Goal: Entertainment & Leisure: Consume media (video, audio)

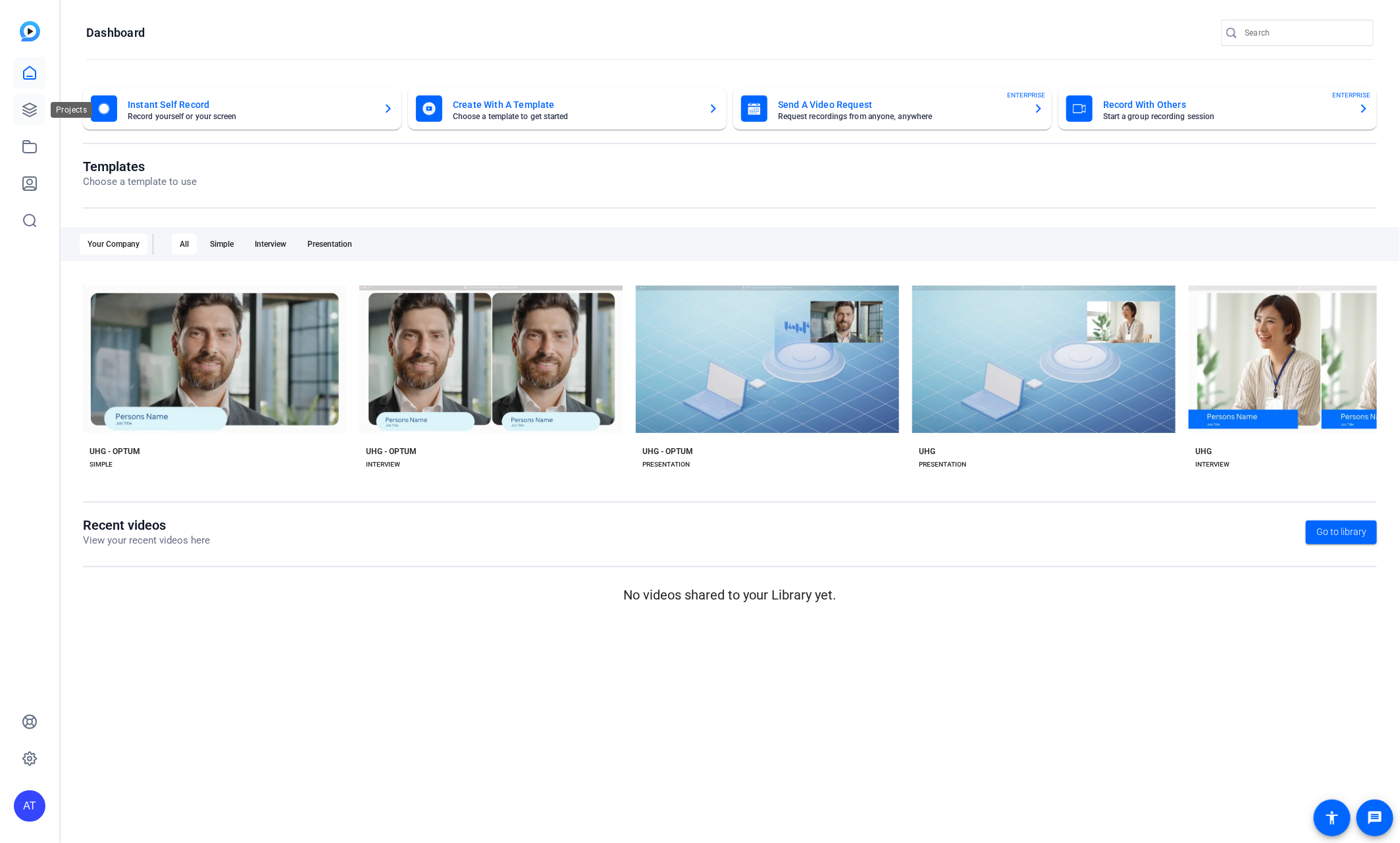
click at [32, 102] on icon at bounding box center [29, 109] width 16 height 16
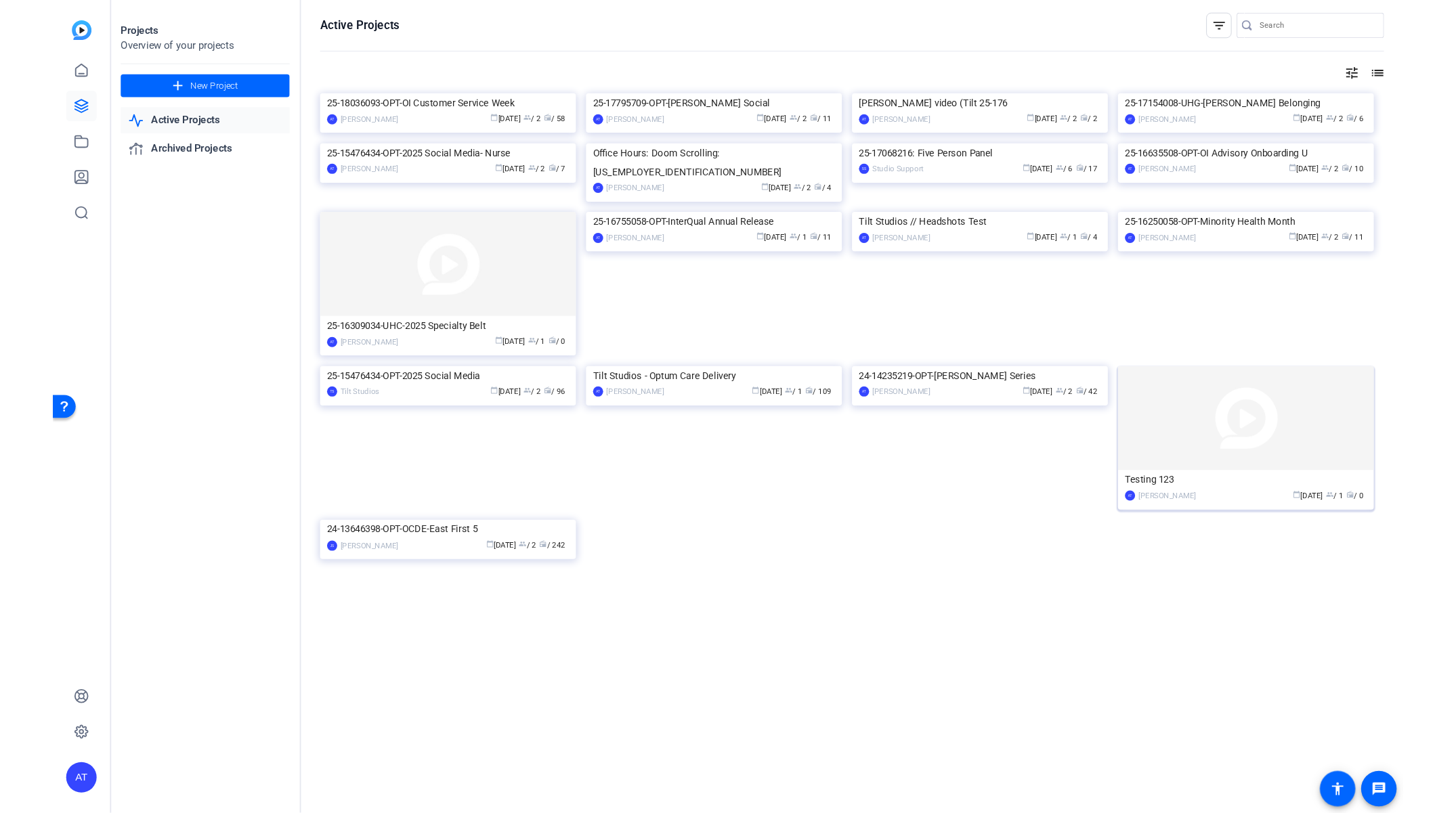
scroll to position [42, 0]
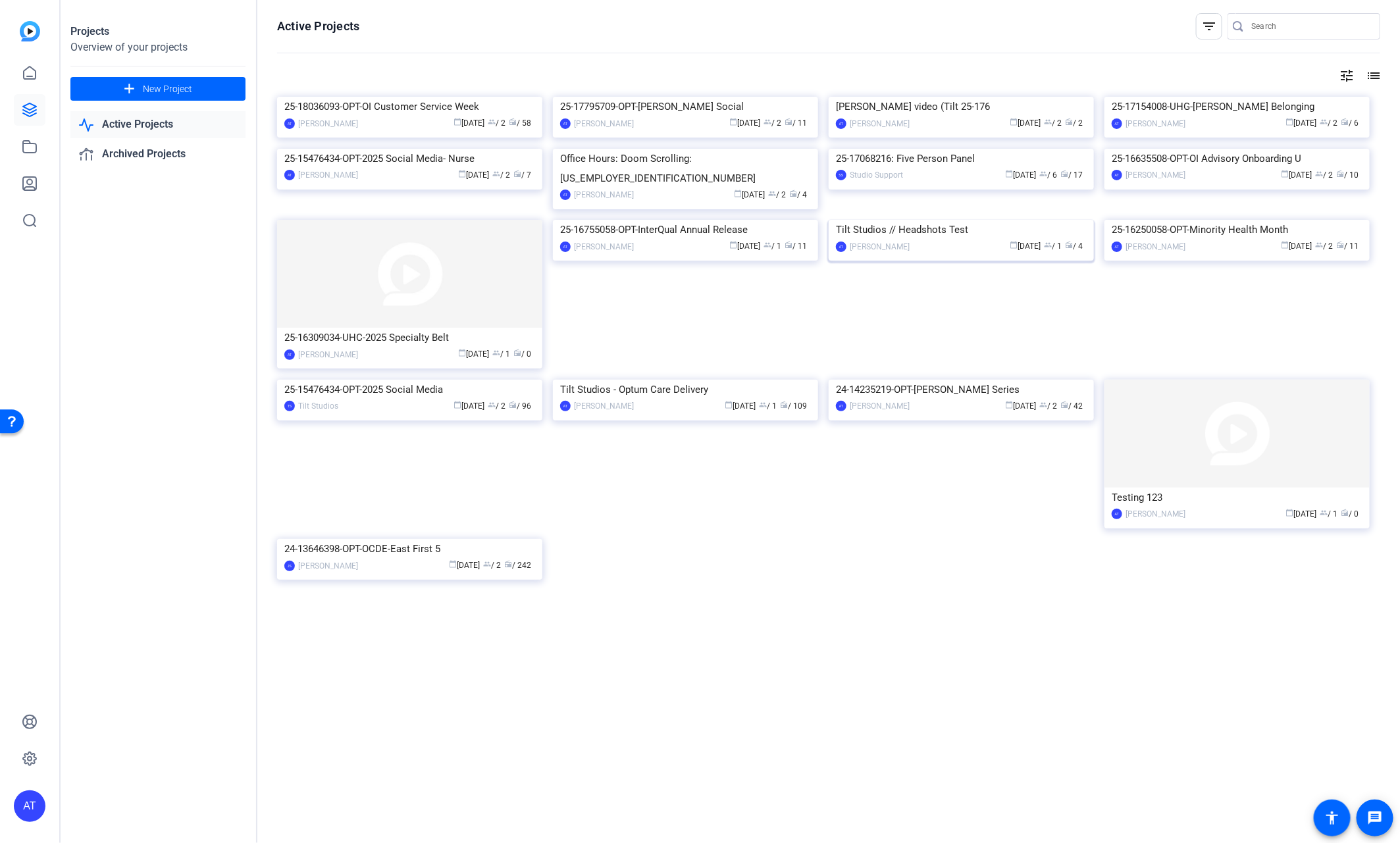
click at [946, 240] on div "Tilt Studios // Headshots Test" at bounding box center [961, 229] width 251 height 20
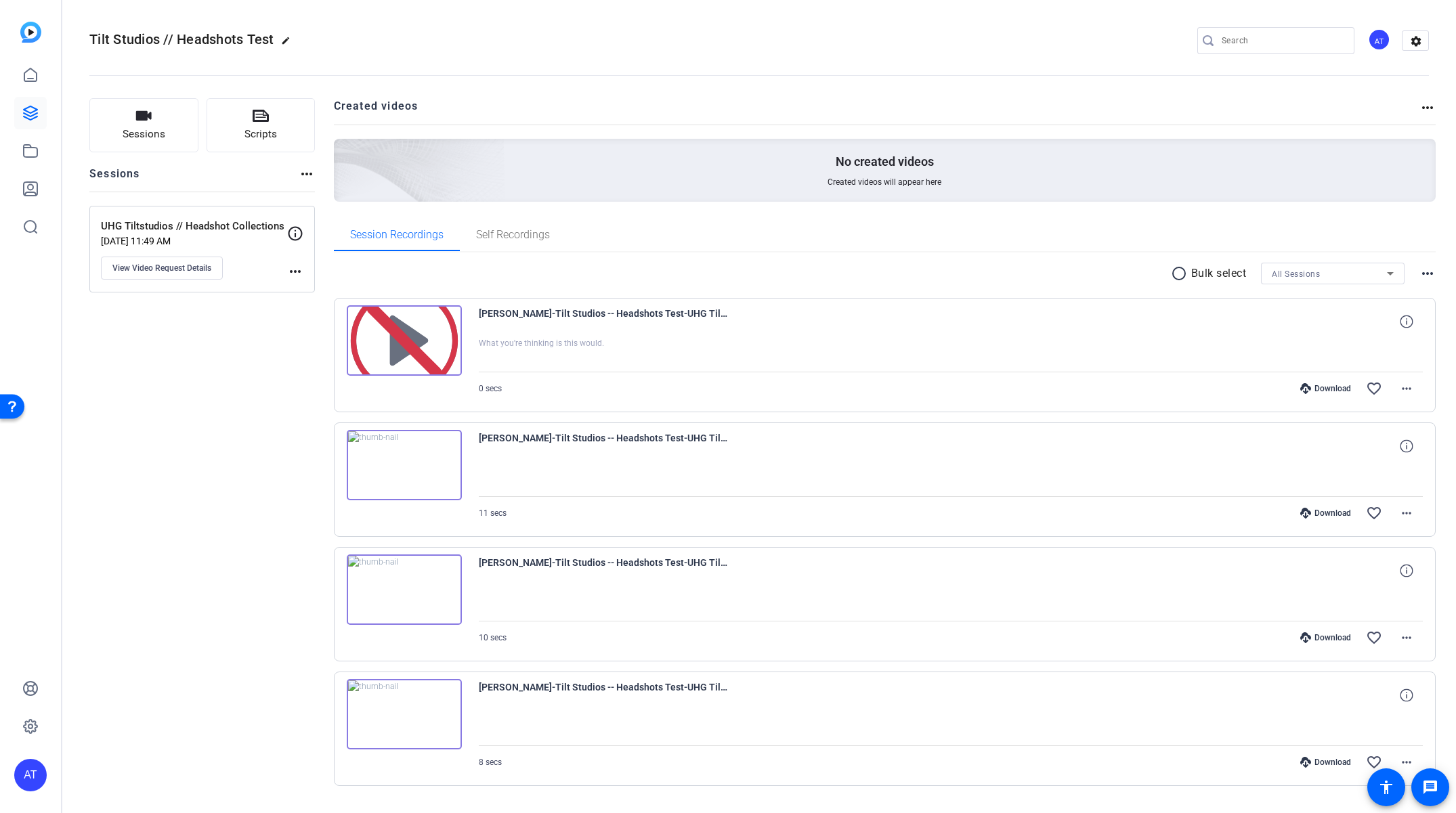
scroll to position [29, 0]
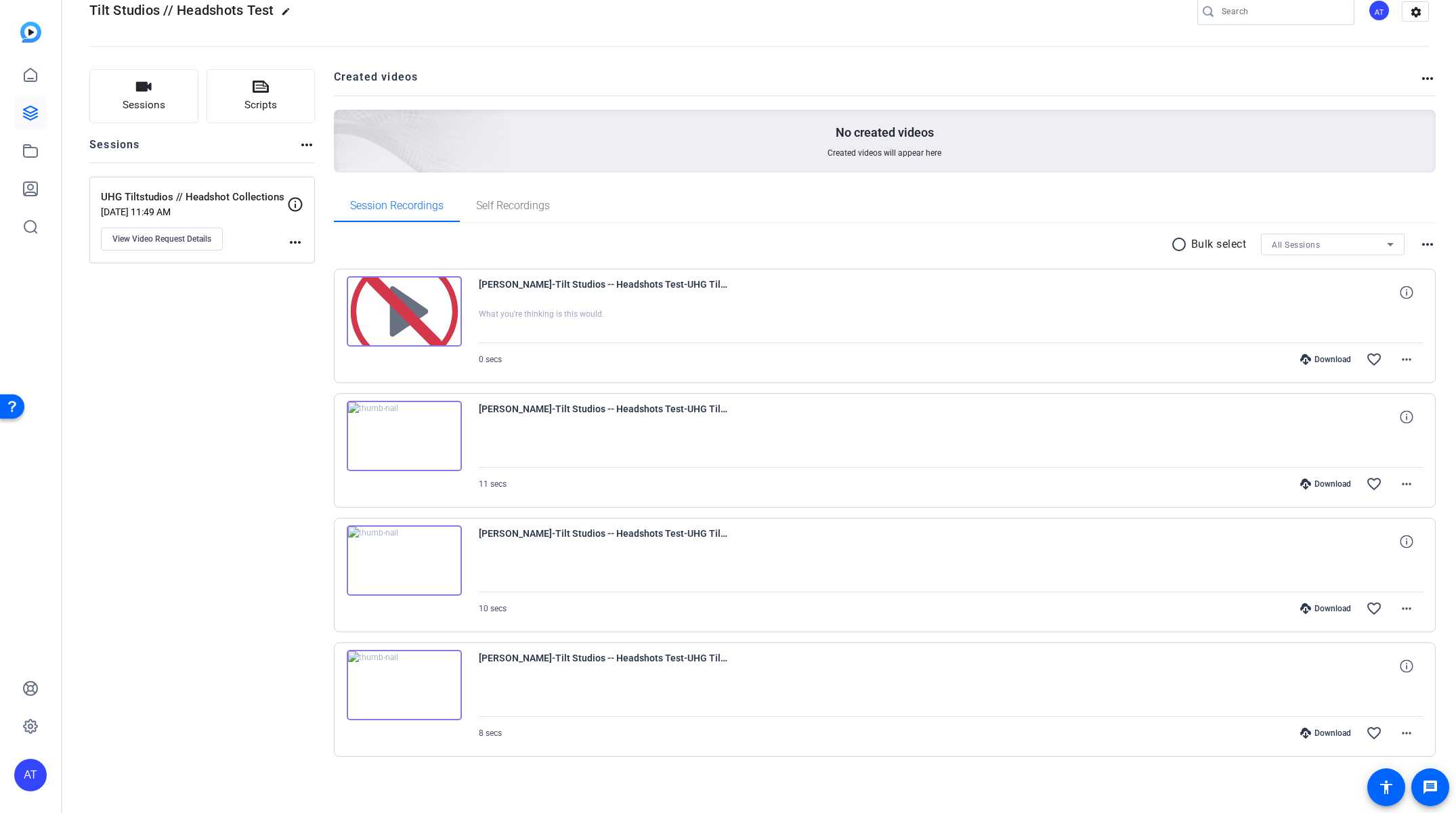
click at [439, 450] on img at bounding box center [404, 436] width 115 height 70
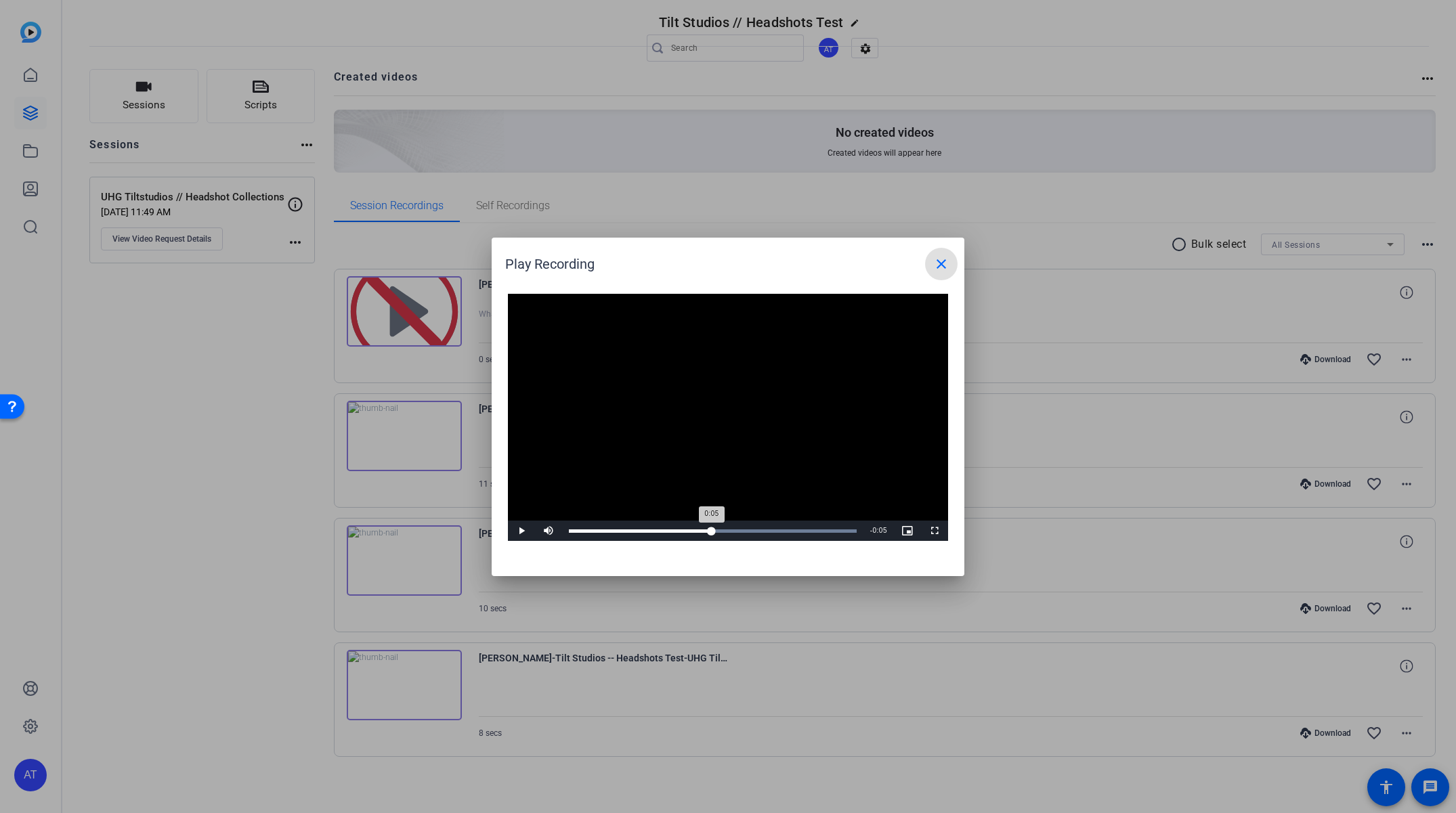
drag, startPoint x: 732, startPoint y: 528, endPoint x: 711, endPoint y: 530, distance: 21.1
click at [711, 530] on div "Loaded : 100.00% 0:05 0:05" at bounding box center [712, 531] width 302 height 21
click at [423, 572] on div at bounding box center [728, 406] width 1456 height 813
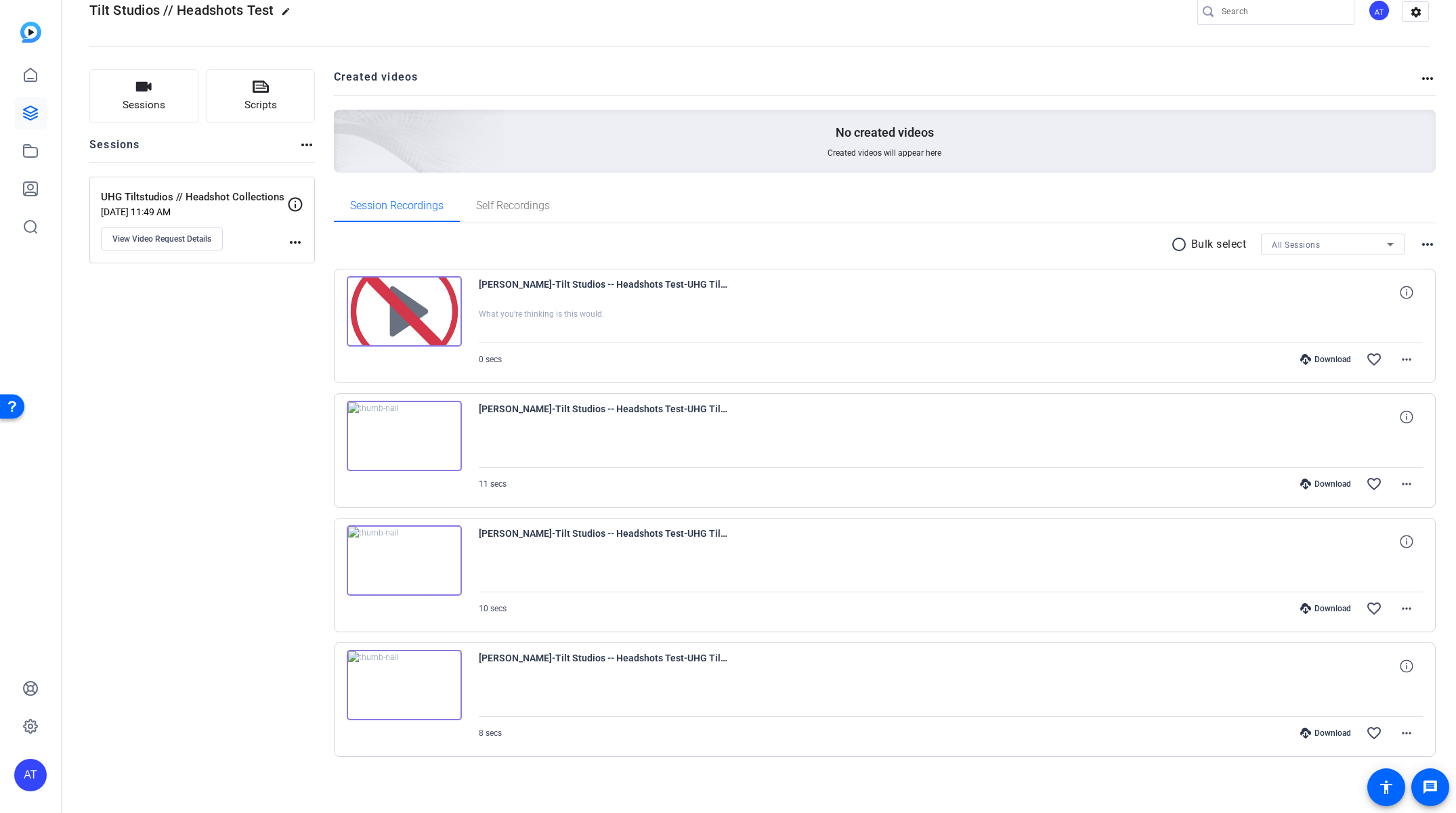
click at [394, 563] on img at bounding box center [404, 560] width 115 height 70
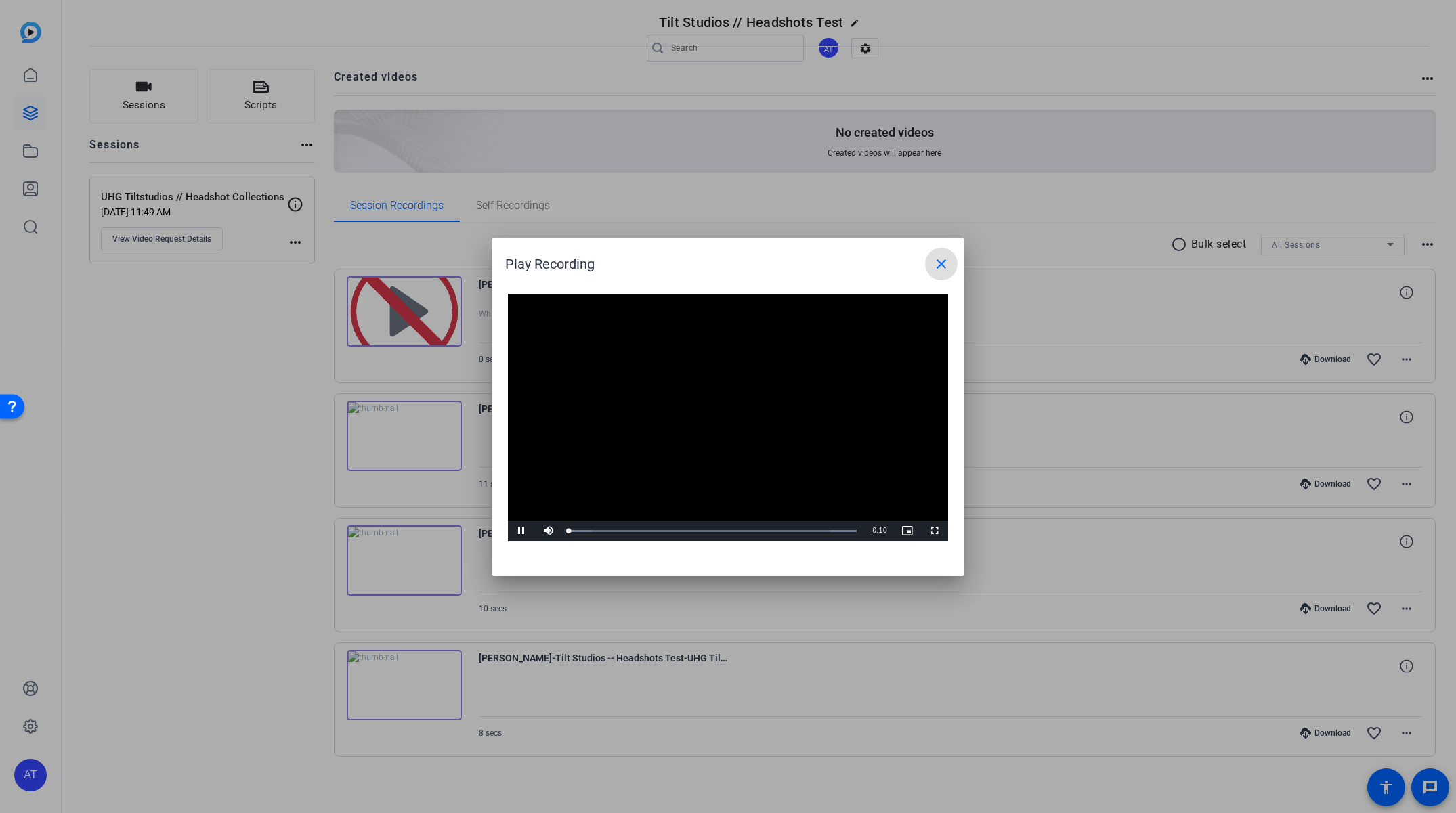
click at [712, 407] on video "Video Player" at bounding box center [728, 418] width 440 height 248
click at [667, 526] on div "Loaded : 100.00% 0:03 0:00" at bounding box center [712, 531] width 302 height 21
drag, startPoint x: 691, startPoint y: 527, endPoint x: 737, endPoint y: 528, distance: 46.0
click at [737, 528] on div "Loaded : 100.00% 0:05 0:05" at bounding box center [712, 531] width 302 height 21
drag, startPoint x: 703, startPoint y: 527, endPoint x: 682, endPoint y: 528, distance: 21.0
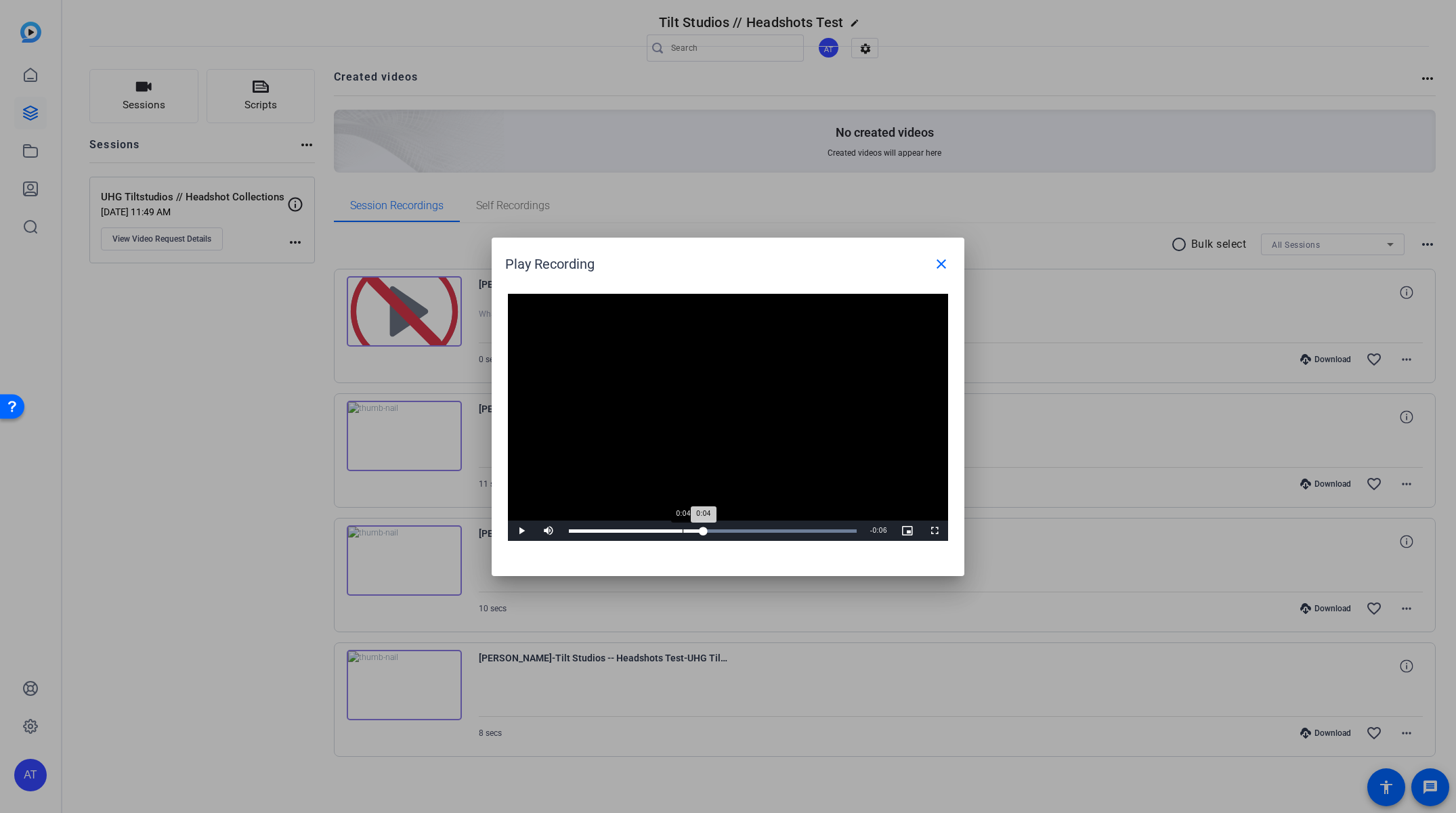
click at [682, 528] on div "Loaded : 100.00% 0:04 0:04" at bounding box center [712, 531] width 302 height 21
drag, startPoint x: 709, startPoint y: 530, endPoint x: 698, endPoint y: 531, distance: 11.0
click at [698, 531] on div "Loaded : 100.00% 0:04 0:04" at bounding box center [712, 531] width 288 height 3
click at [464, 638] on div at bounding box center [728, 406] width 1456 height 813
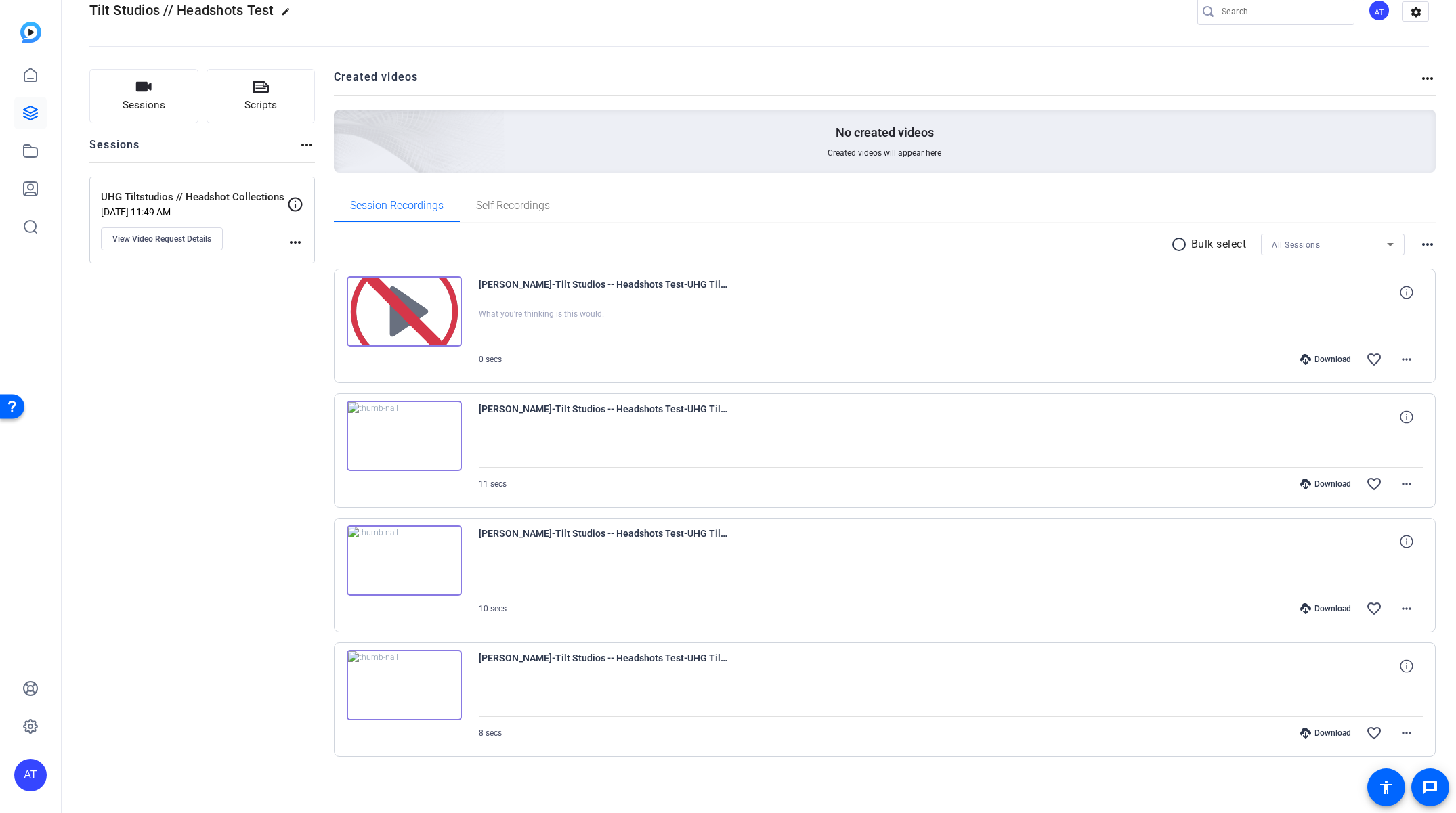
click at [392, 691] on img at bounding box center [404, 685] width 115 height 70
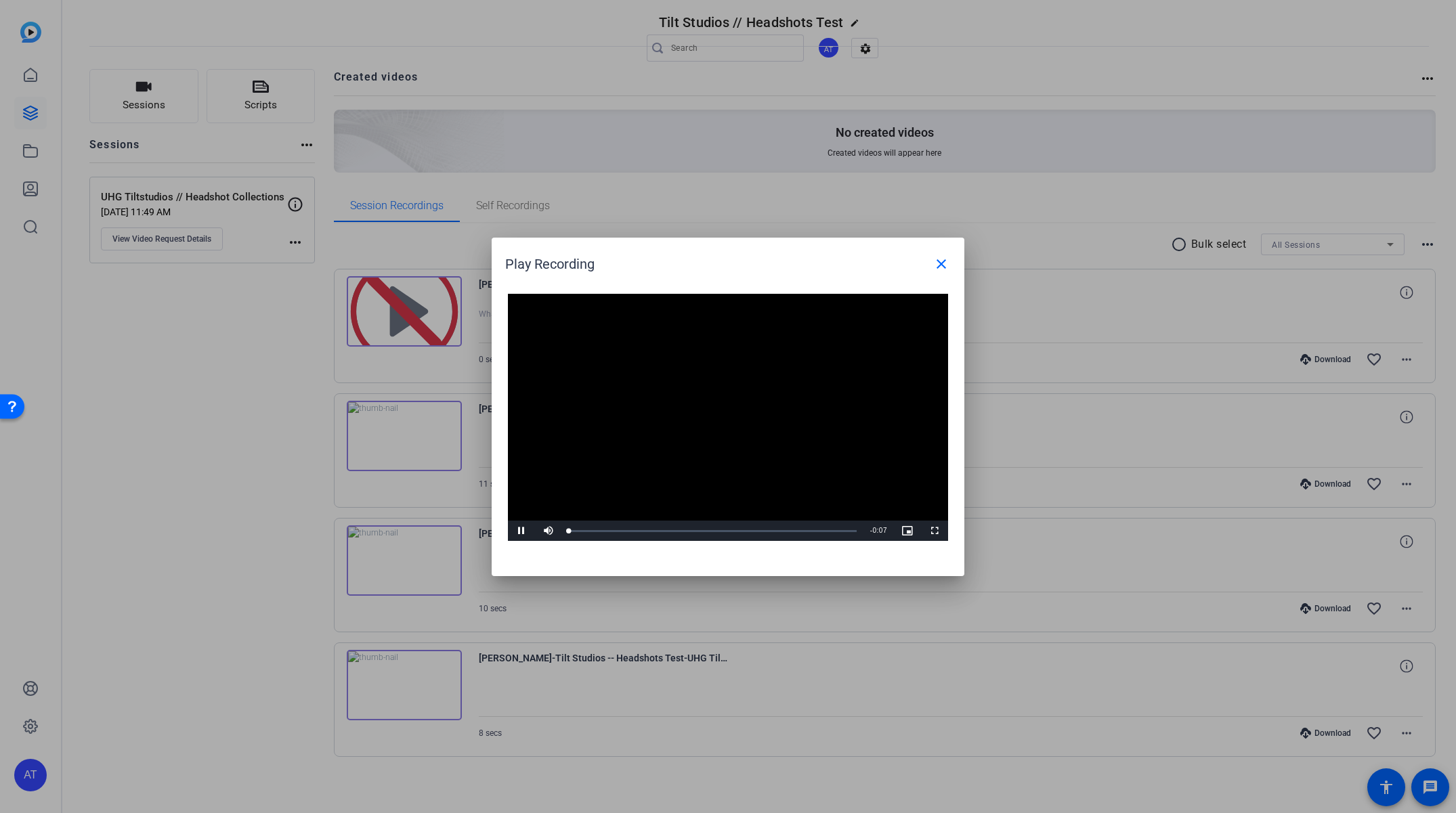
click at [709, 411] on div "Video Player is loading. Play Video Pause Mute Current Time 0:00 / Duration 0:0…" at bounding box center [728, 418] width 440 height 248
click at [729, 530] on div "Loaded : 100.00% 0:04 0:04" at bounding box center [712, 531] width 288 height 3
drag, startPoint x: 729, startPoint y: 530, endPoint x: 710, endPoint y: 530, distance: 19.0
click at [710, 530] on div "Loaded : 100.00% 0:03 0:03" at bounding box center [712, 531] width 288 height 3
drag, startPoint x: 139, startPoint y: 406, endPoint x: 170, endPoint y: 380, distance: 40.5
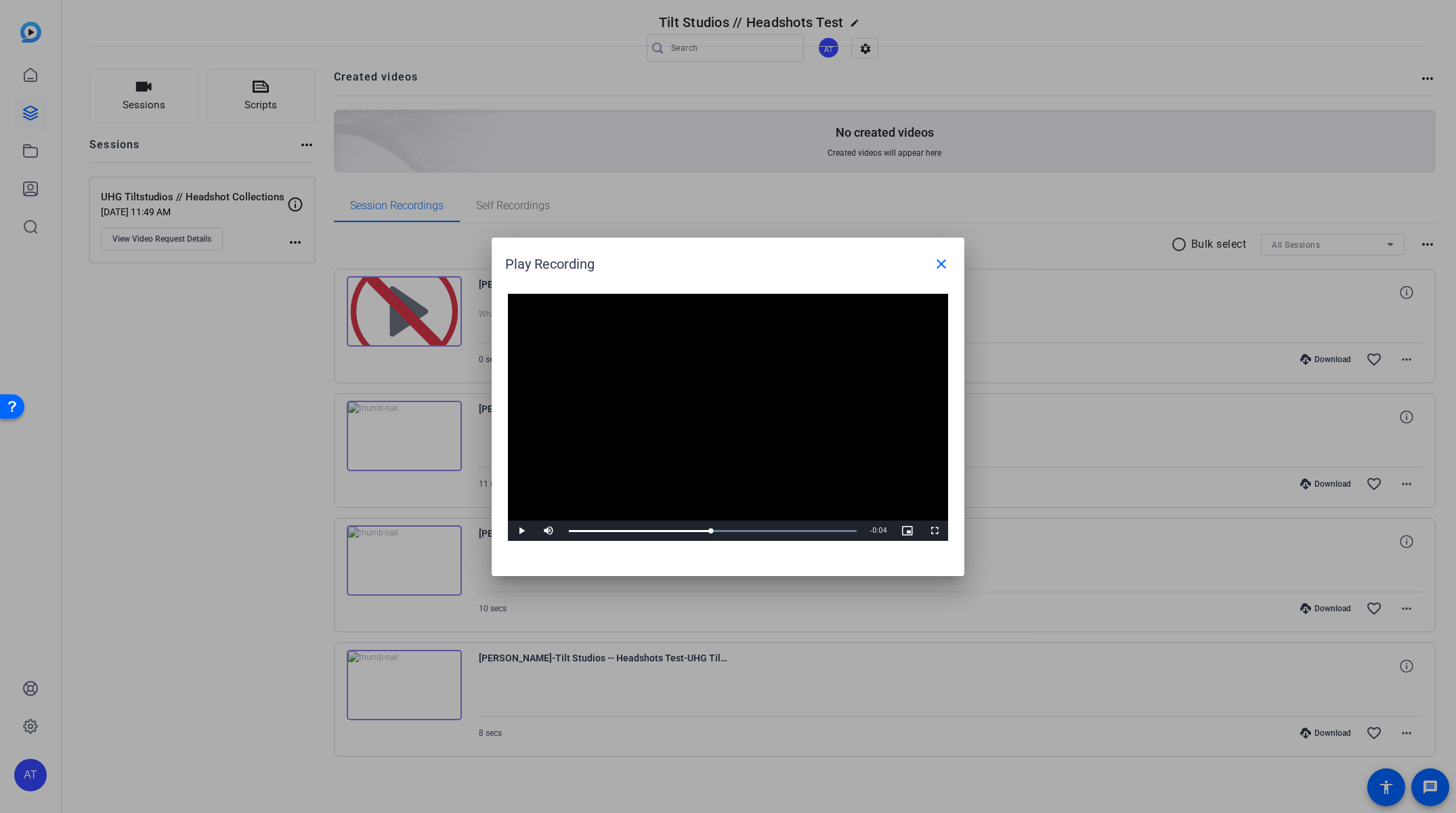
click at [137, 405] on div at bounding box center [728, 406] width 1456 height 813
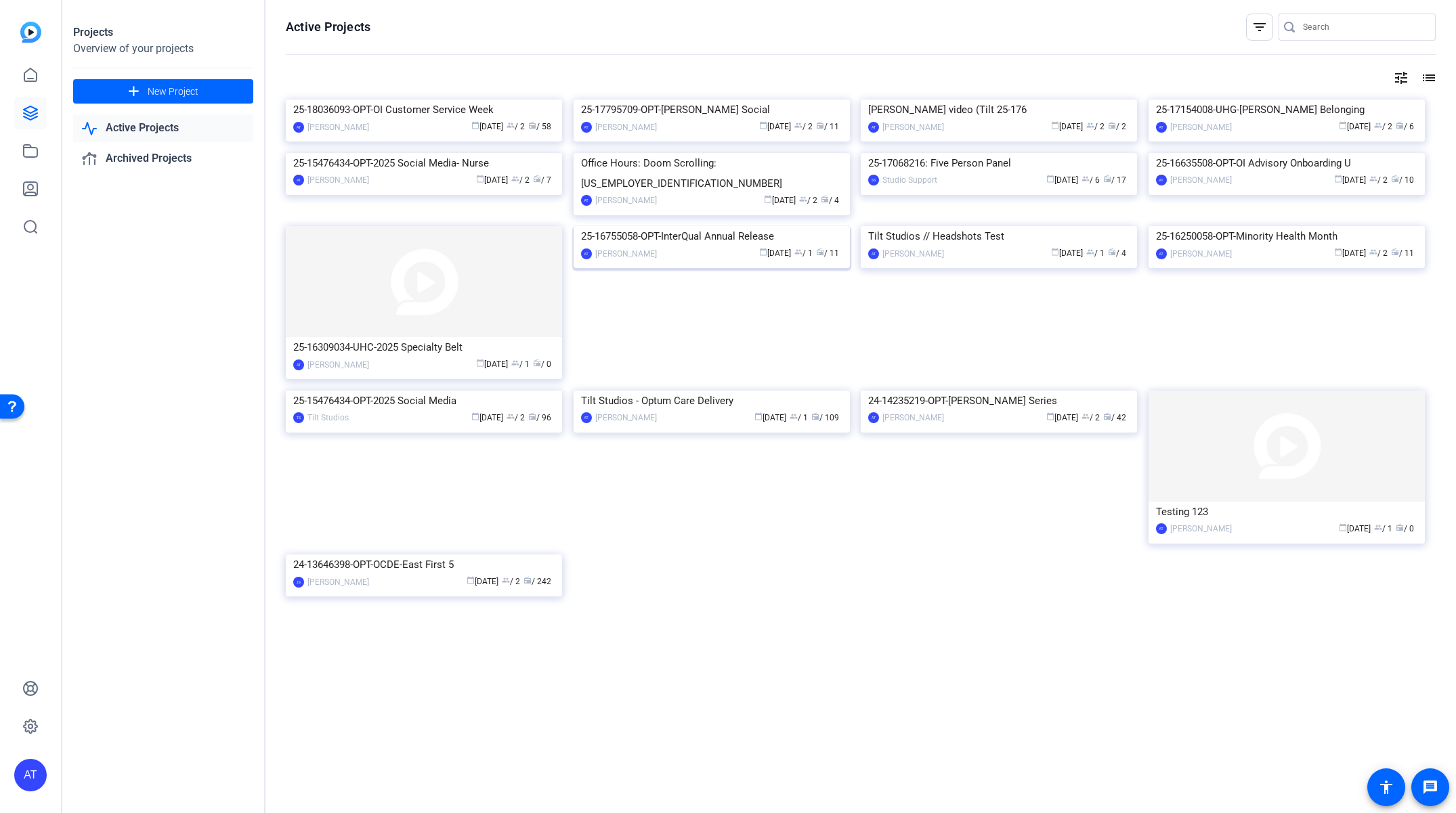
scroll to position [173, 0]
click at [706, 411] on div "Tilt Studios - Optum Care Delivery" at bounding box center [712, 401] width 261 height 21
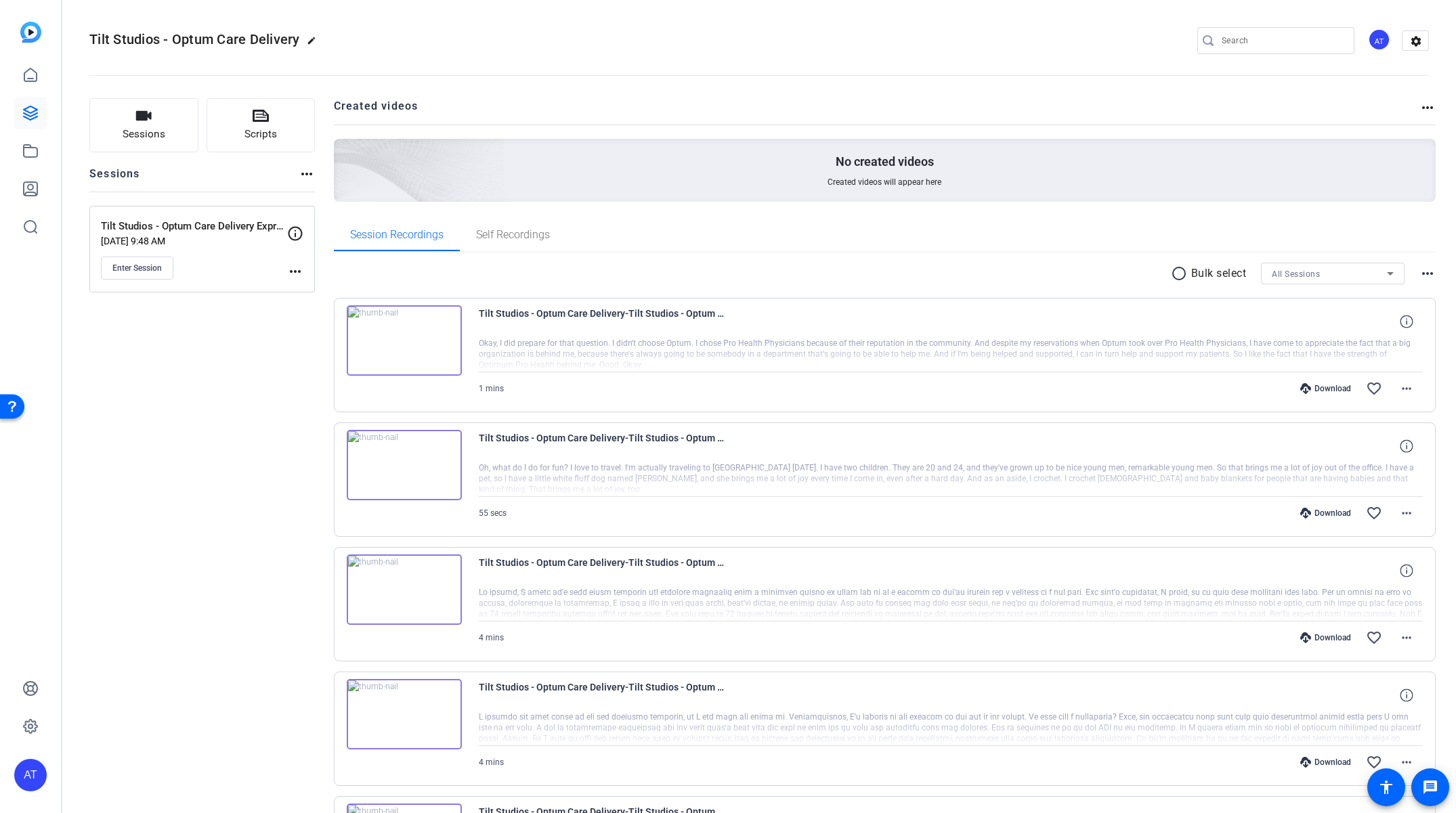
click at [431, 345] on img at bounding box center [404, 340] width 115 height 70
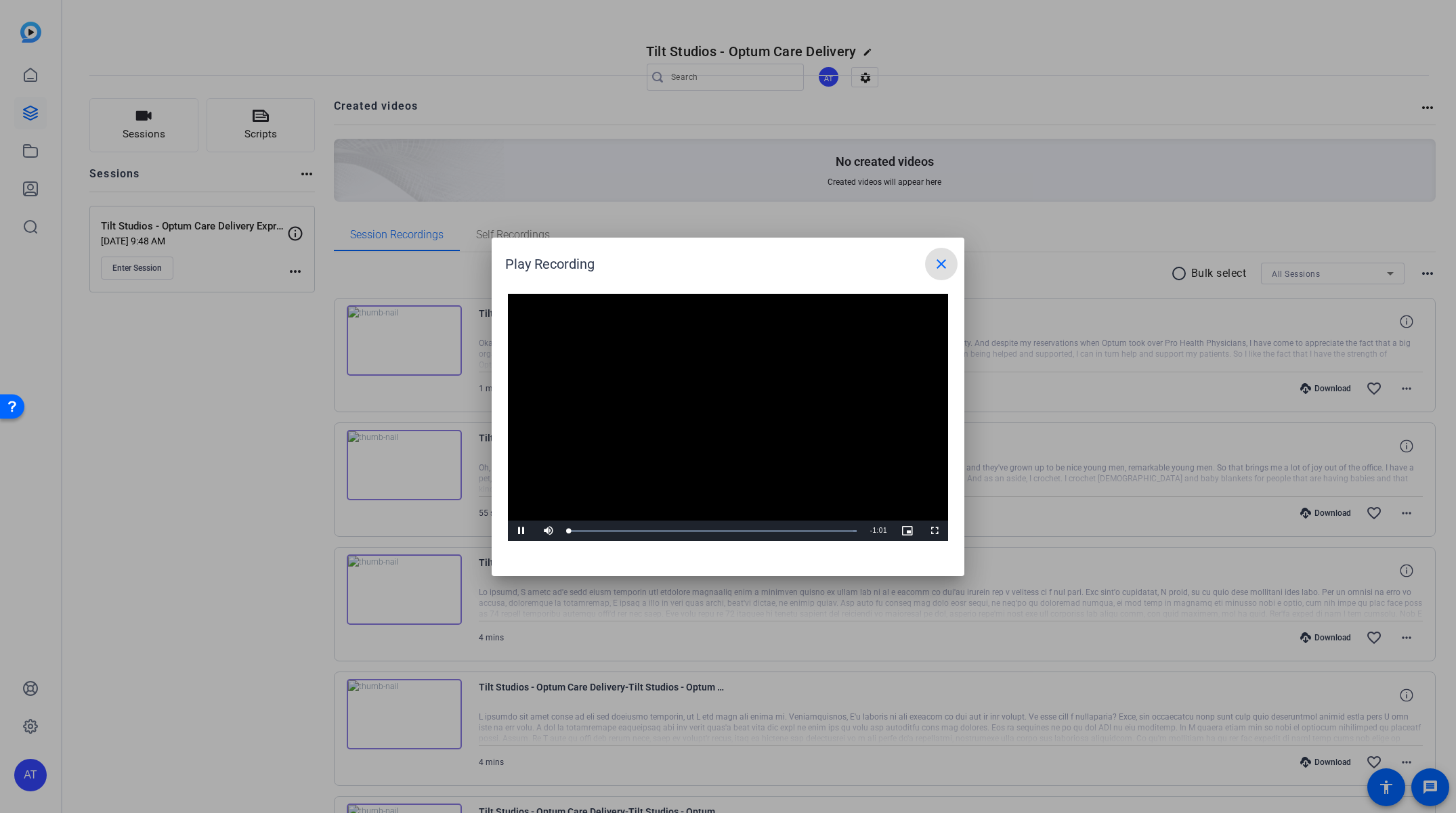
click at [728, 403] on video "Video Player" at bounding box center [728, 418] width 440 height 248
click at [672, 531] on div "Loaded : 100.00% 0:20 0:00" at bounding box center [712, 531] width 288 height 3
drag, startPoint x: 704, startPoint y: 531, endPoint x: 504, endPoint y: 547, distance: 200.6
click at [710, 532] on div "Loaded : 100.00% 0:30 0:30" at bounding box center [712, 531] width 288 height 2
click at [440, 619] on div at bounding box center [728, 406] width 1456 height 813
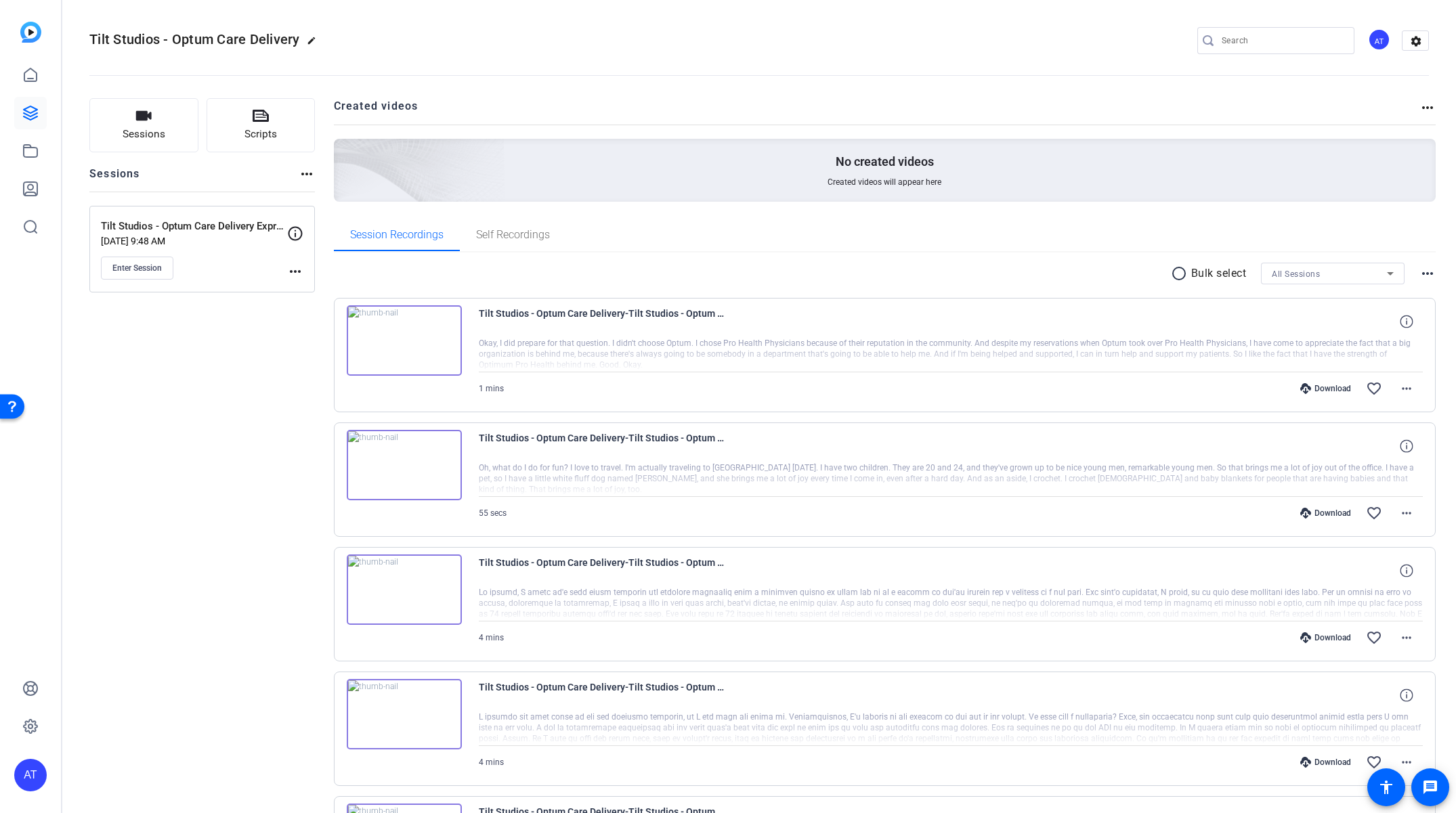
click at [397, 595] on img at bounding box center [404, 589] width 115 height 70
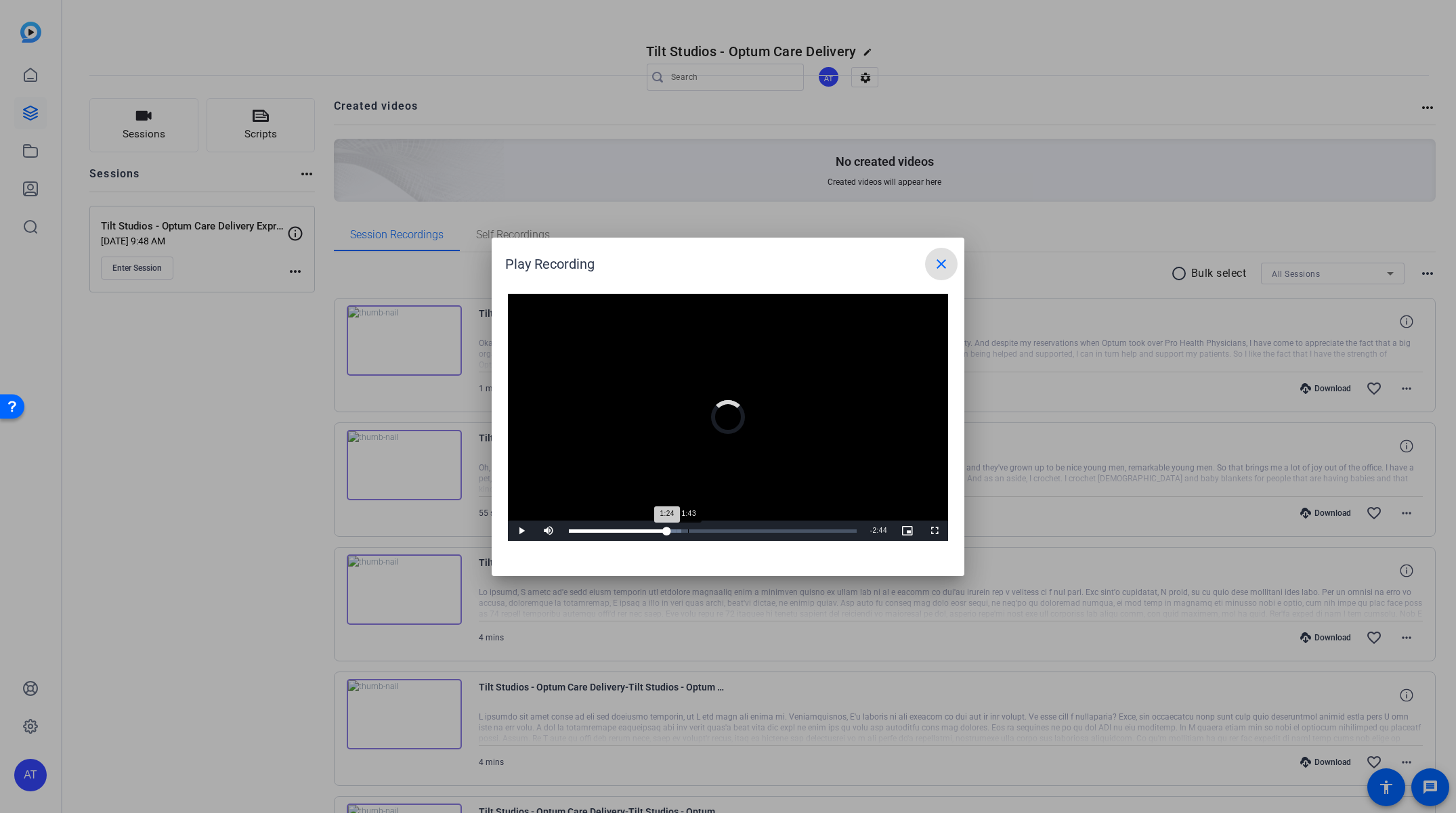
drag, startPoint x: 667, startPoint y: 530, endPoint x: 687, endPoint y: 529, distance: 20.0
click at [688, 530] on div "1:43" at bounding box center [688, 531] width 1 height 3
click at [701, 530] on div "Loaded : 58.19% 1:54 1:43" at bounding box center [712, 531] width 288 height 3
click at [514, 531] on span "Video Player" at bounding box center [521, 531] width 27 height 0
drag, startPoint x: 550, startPoint y: 530, endPoint x: 614, endPoint y: 538, distance: 64.5
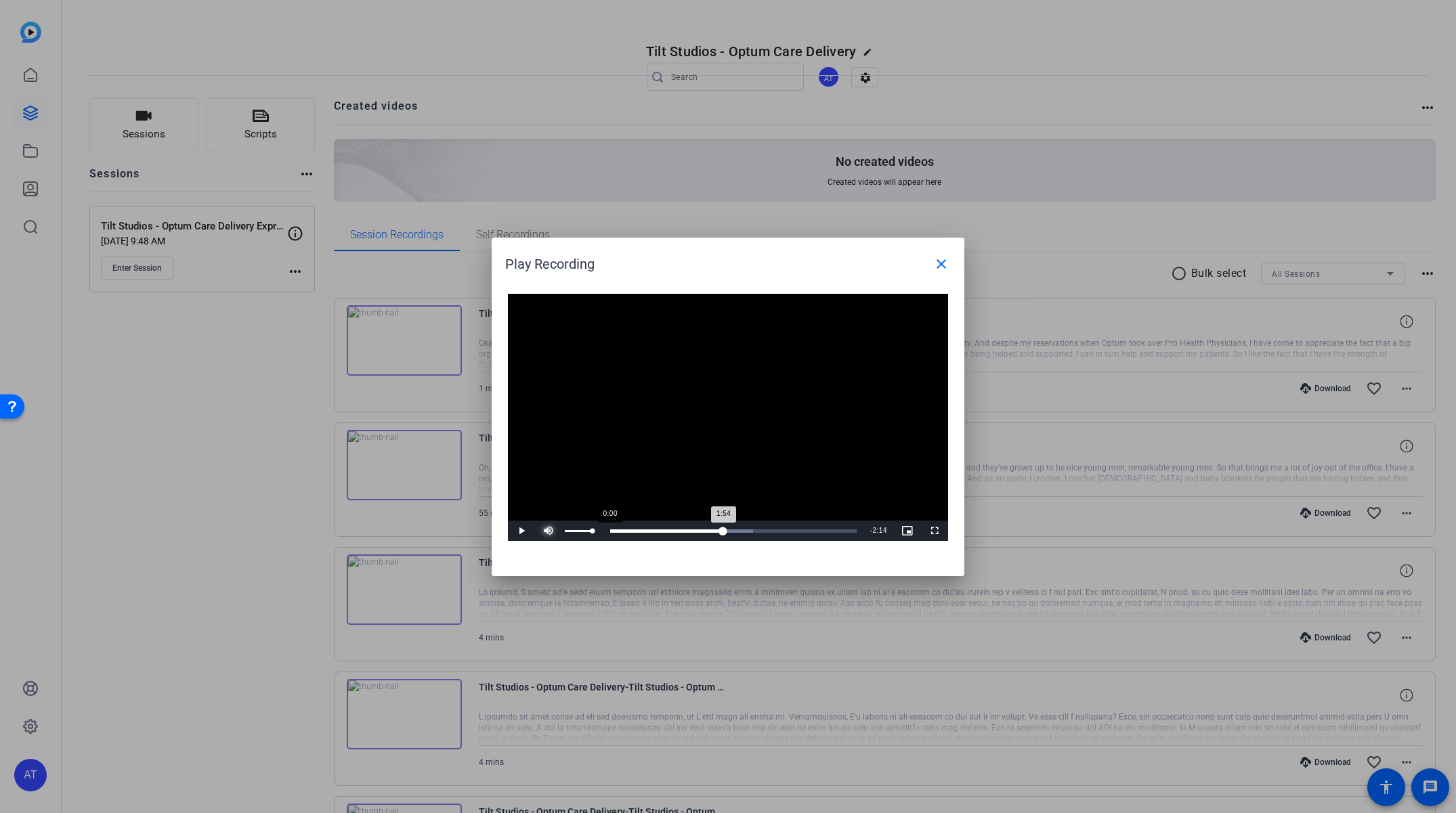
click at [550, 531] on span "Video Player" at bounding box center [548, 531] width 27 height 0
drag, startPoint x: 727, startPoint y: 532, endPoint x: 805, endPoint y: 530, distance: 78.0
click at [805, 530] on div "Loaded : 100.00% 3:24 3:24" at bounding box center [712, 531] width 288 height 3
click at [939, 263] on mat-icon "close" at bounding box center [941, 263] width 16 height 16
